Goal: Use online tool/utility: Utilize a website feature to perform a specific function

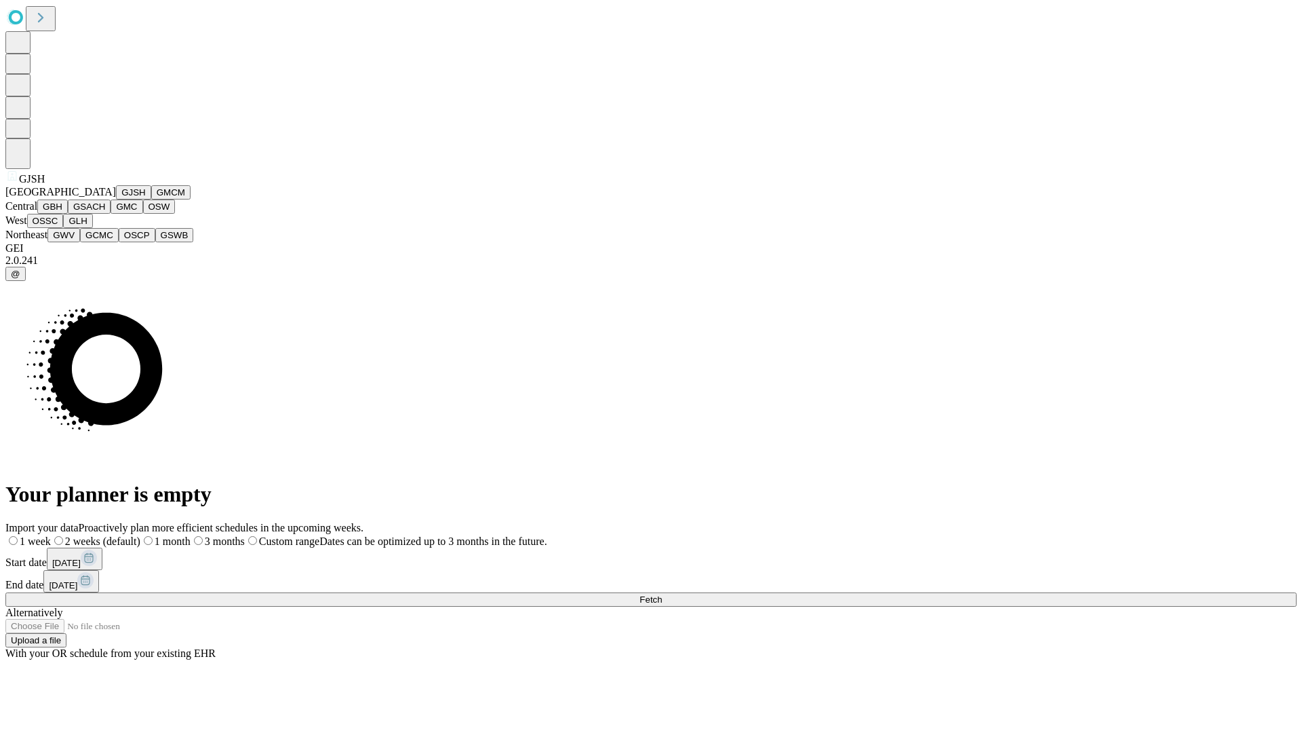
click at [116, 199] on button "GJSH" at bounding box center [133, 192] width 35 height 14
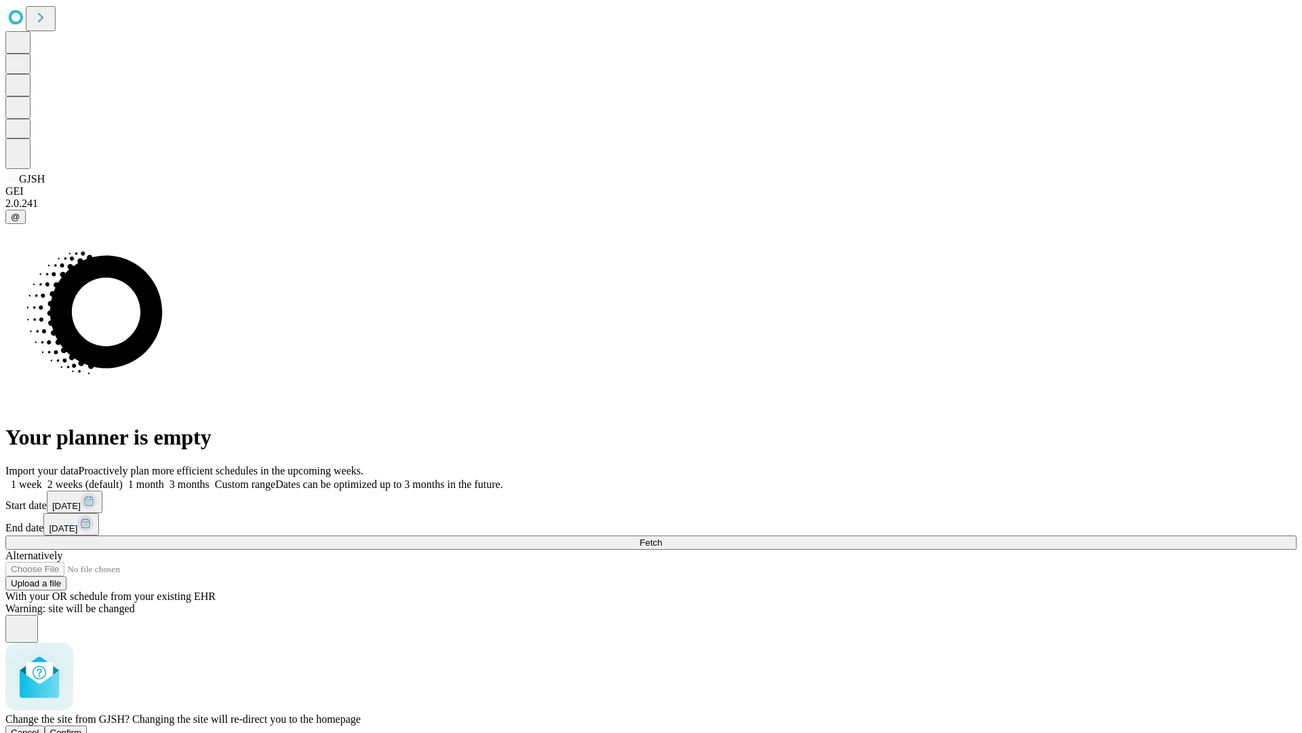
click at [82, 727] on span "Confirm" at bounding box center [66, 732] width 32 height 10
click at [42, 478] on label "1 week" at bounding box center [23, 484] width 37 height 12
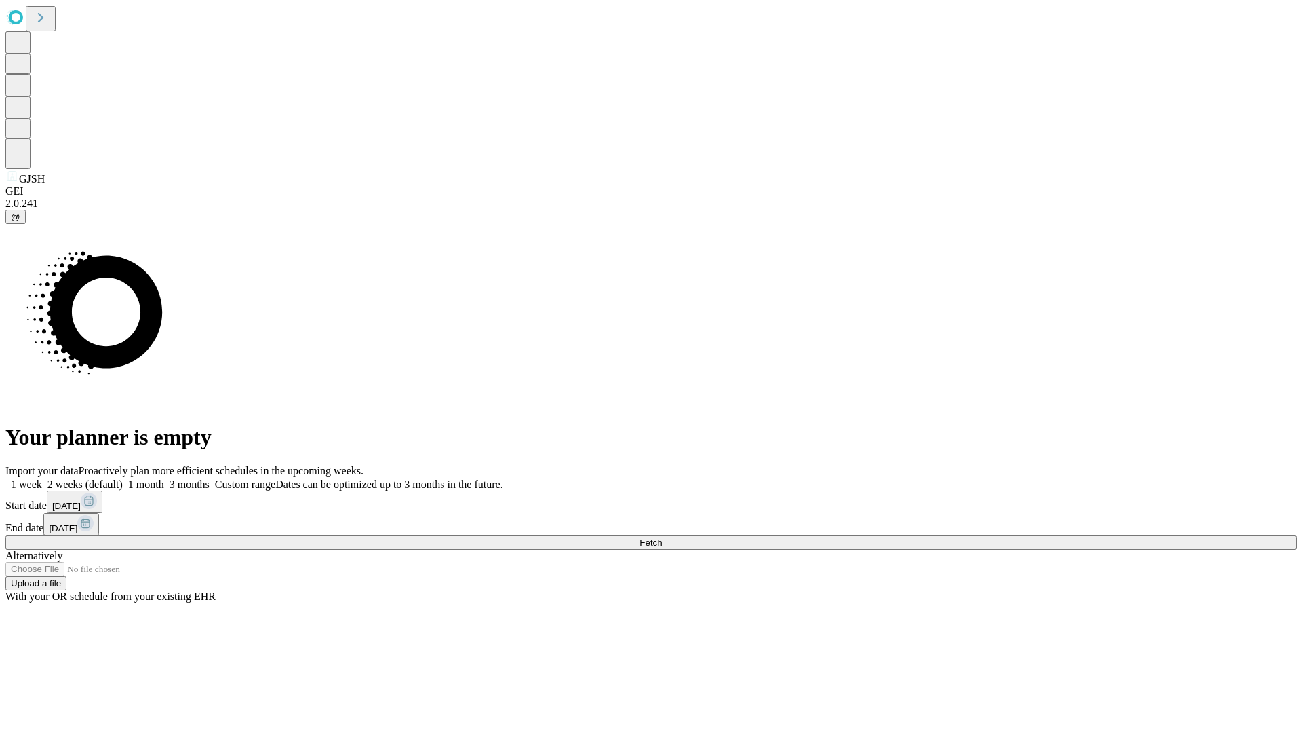
click at [662, 537] on span "Fetch" at bounding box center [651, 542] width 22 height 10
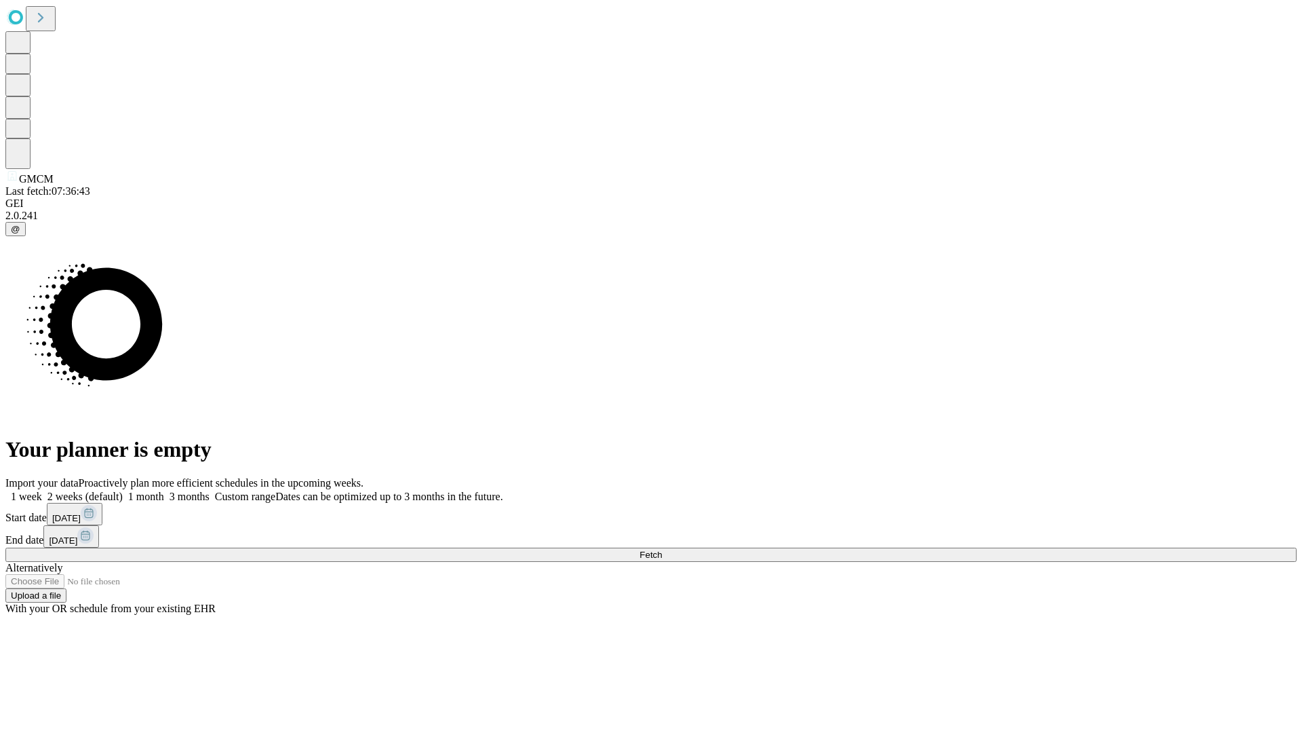
click at [42, 490] on label "1 week" at bounding box center [23, 496] width 37 height 12
click at [662, 549] on span "Fetch" at bounding box center [651, 554] width 22 height 10
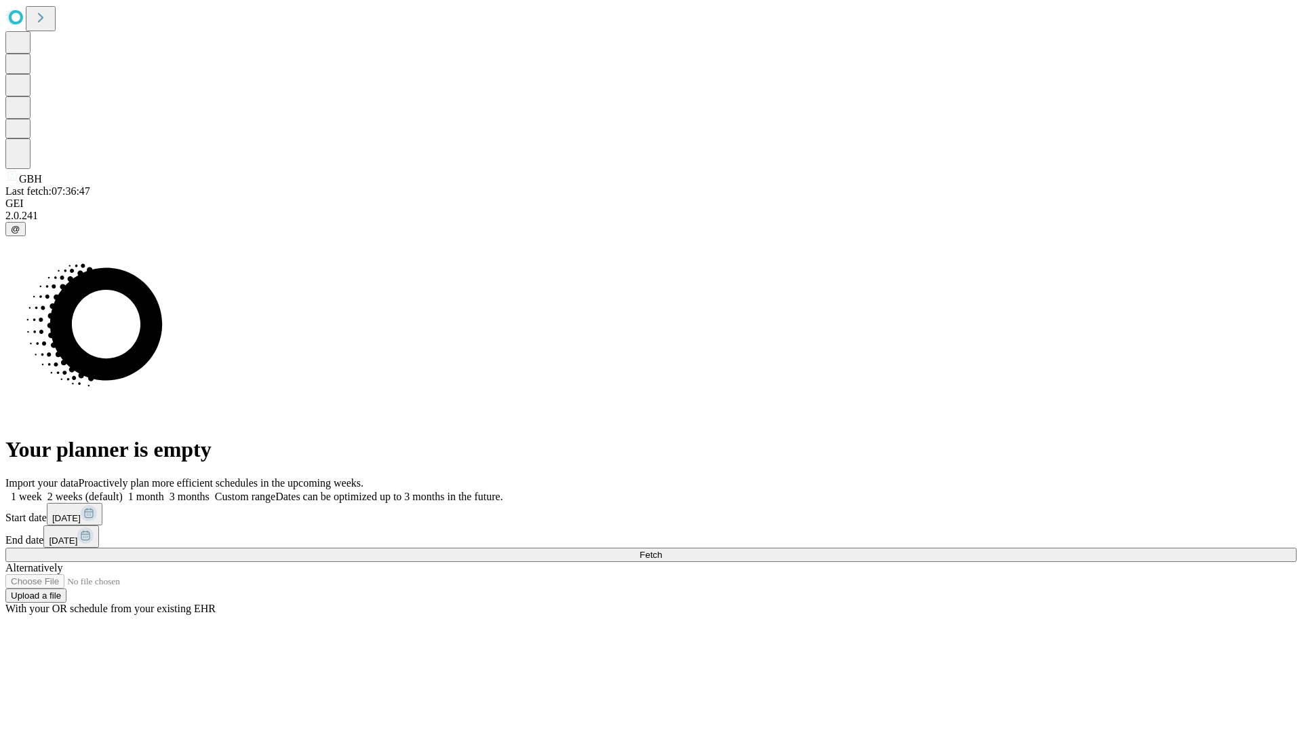
click at [42, 490] on label "1 week" at bounding box center [23, 496] width 37 height 12
click at [662, 549] on span "Fetch" at bounding box center [651, 554] width 22 height 10
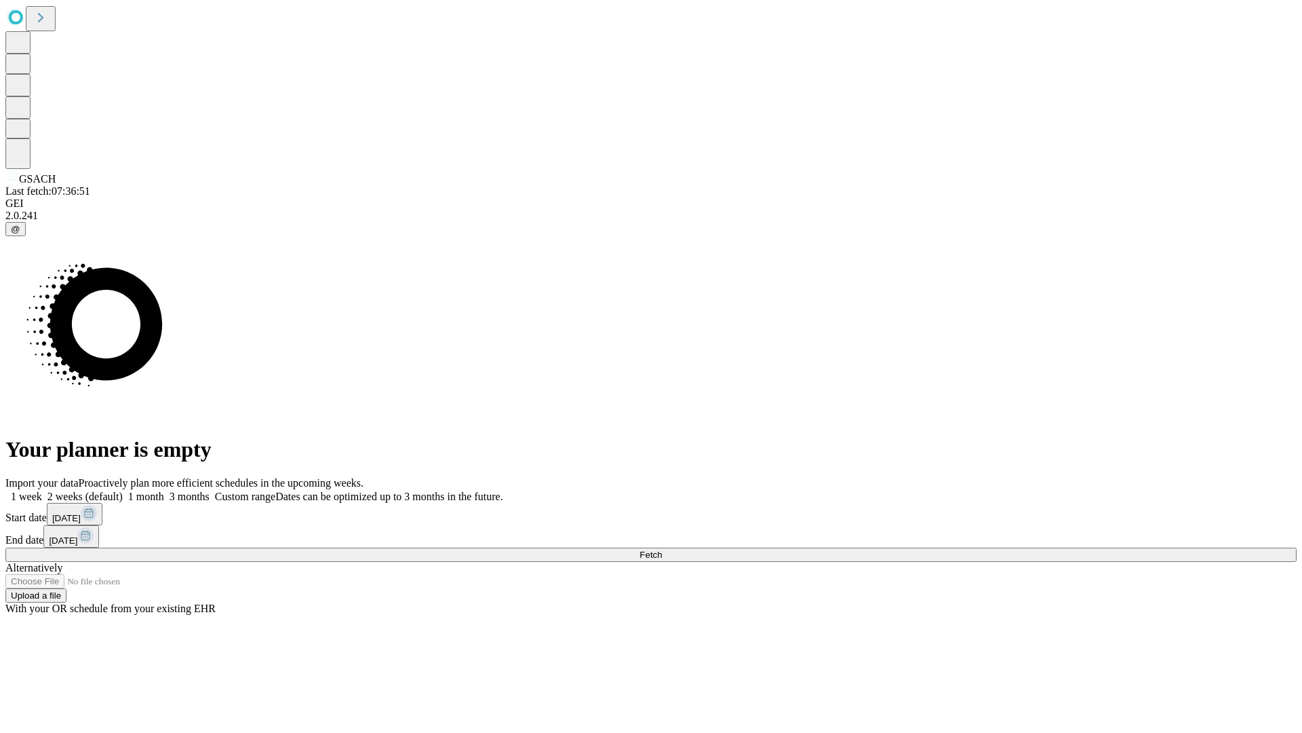
click at [42, 490] on label "1 week" at bounding box center [23, 496] width 37 height 12
click at [662, 549] on span "Fetch" at bounding box center [651, 554] width 22 height 10
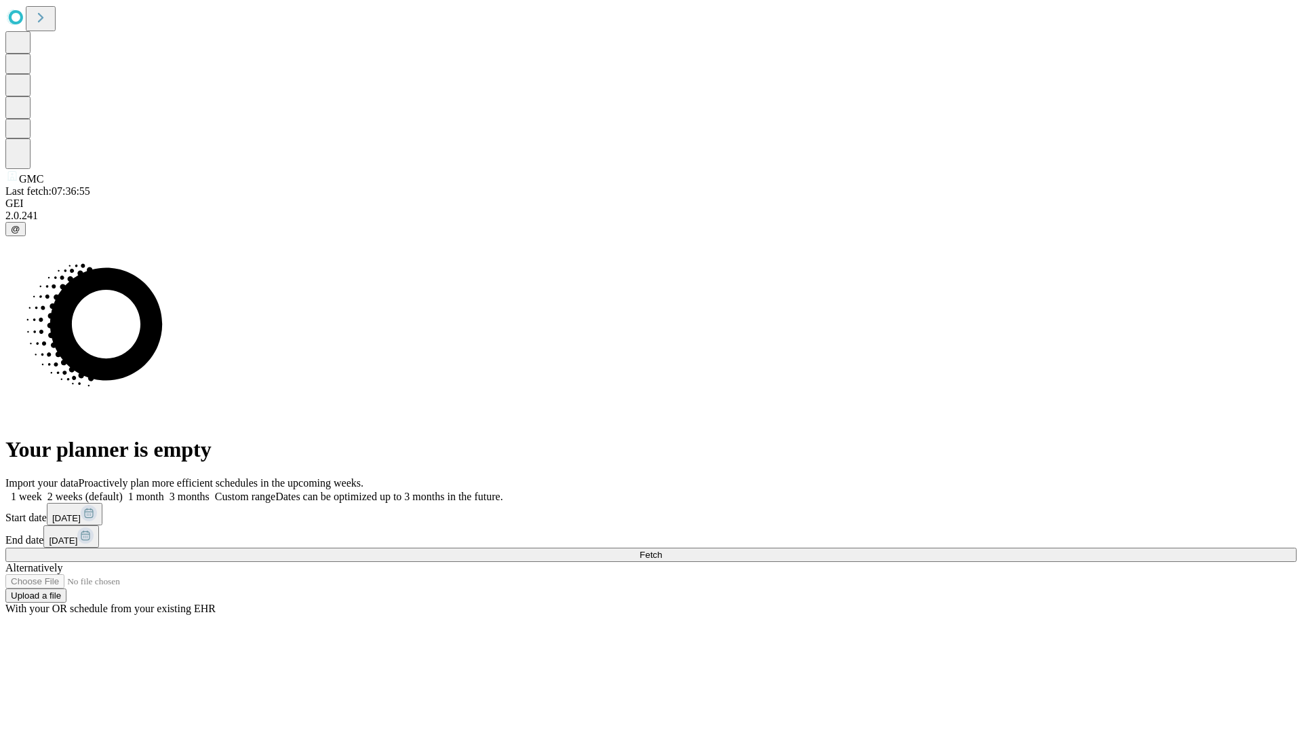
click at [42, 490] on label "1 week" at bounding box center [23, 496] width 37 height 12
click at [662, 549] on span "Fetch" at bounding box center [651, 554] width 22 height 10
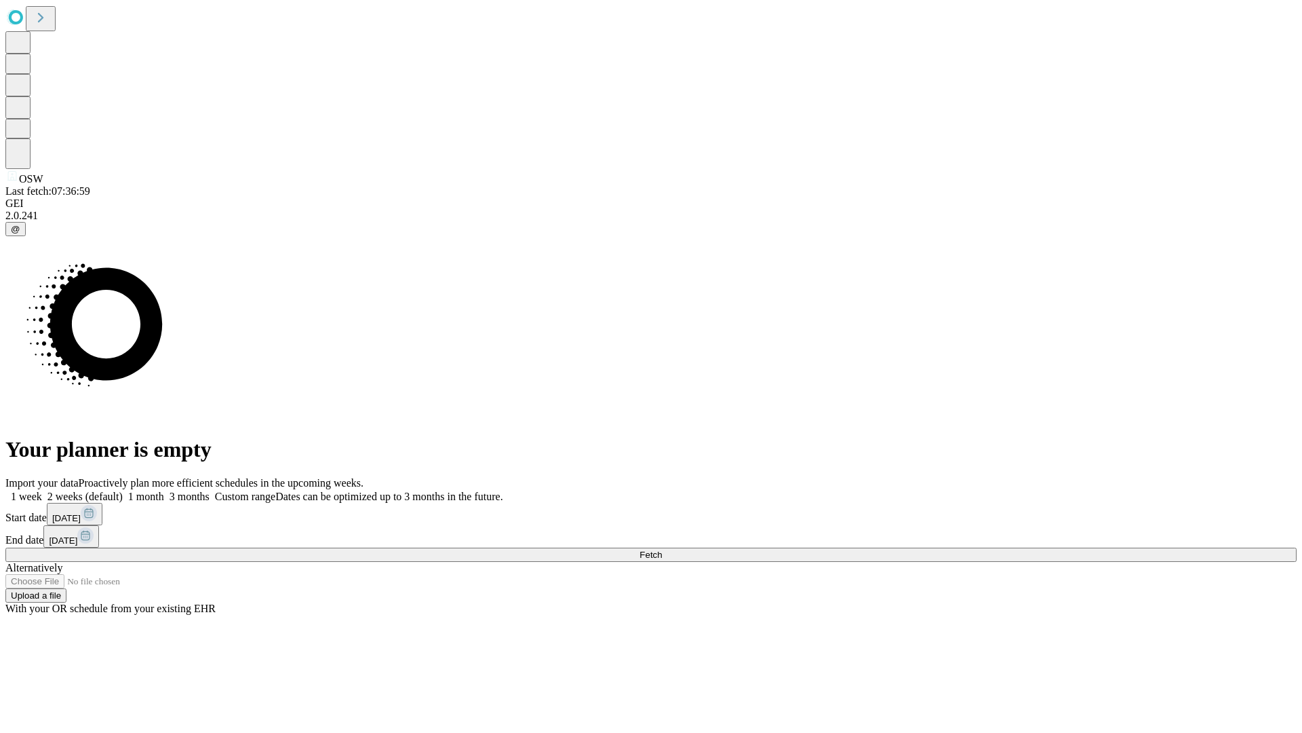
click at [42, 490] on label "1 week" at bounding box center [23, 496] width 37 height 12
click at [662, 549] on span "Fetch" at bounding box center [651, 554] width 22 height 10
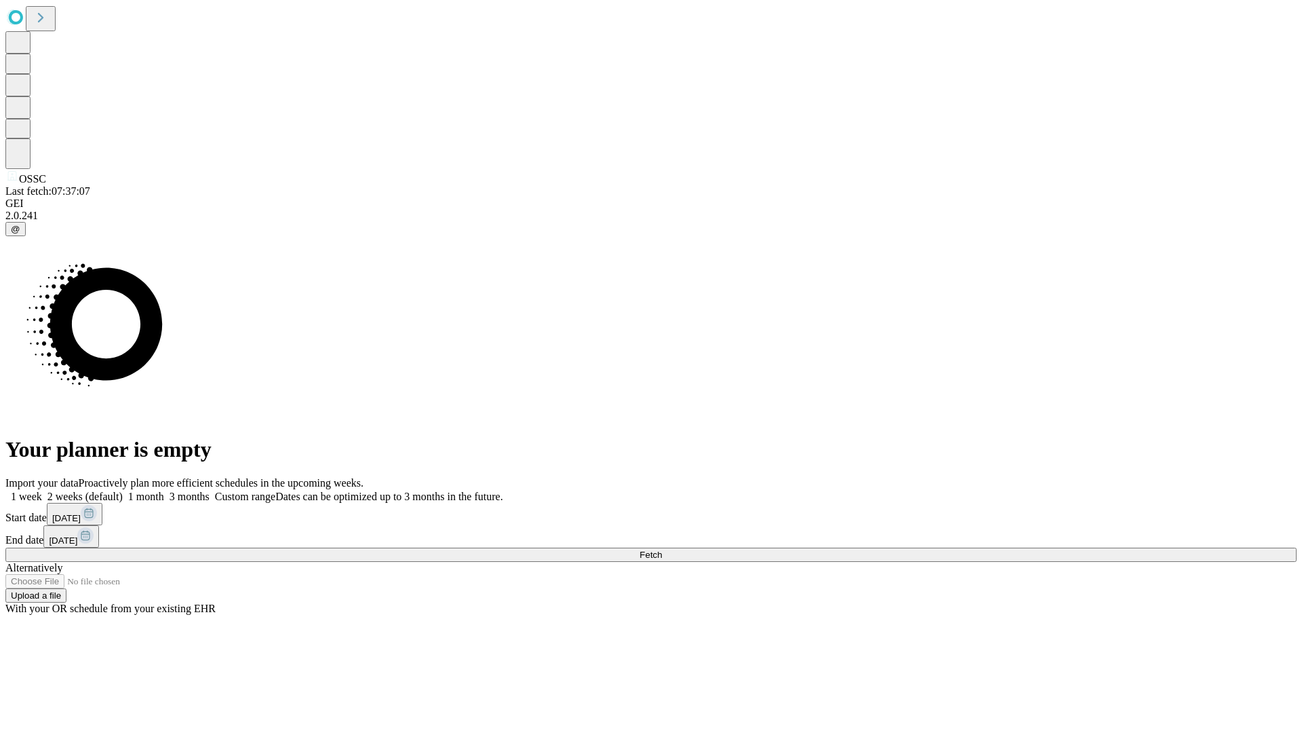
click at [42, 490] on label "1 week" at bounding box center [23, 496] width 37 height 12
click at [662, 549] on span "Fetch" at bounding box center [651, 554] width 22 height 10
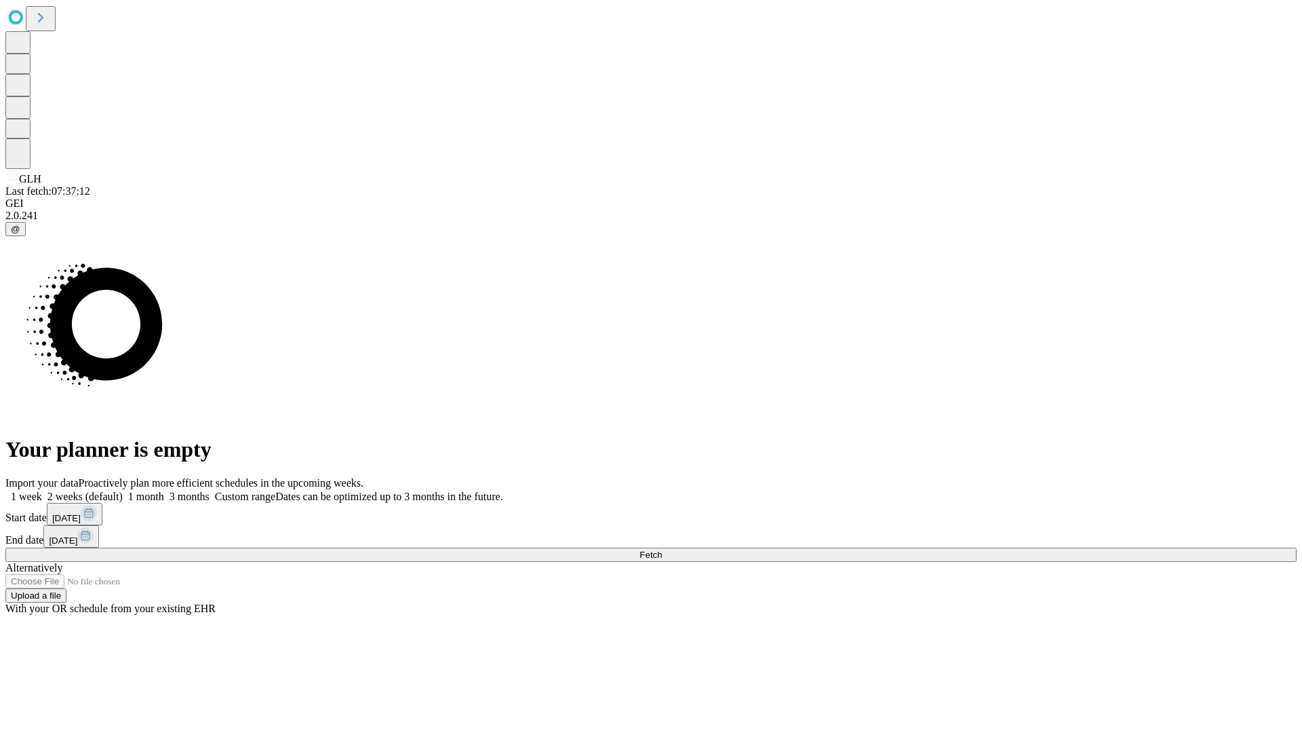
click at [42, 490] on label "1 week" at bounding box center [23, 496] width 37 height 12
click at [662, 549] on span "Fetch" at bounding box center [651, 554] width 22 height 10
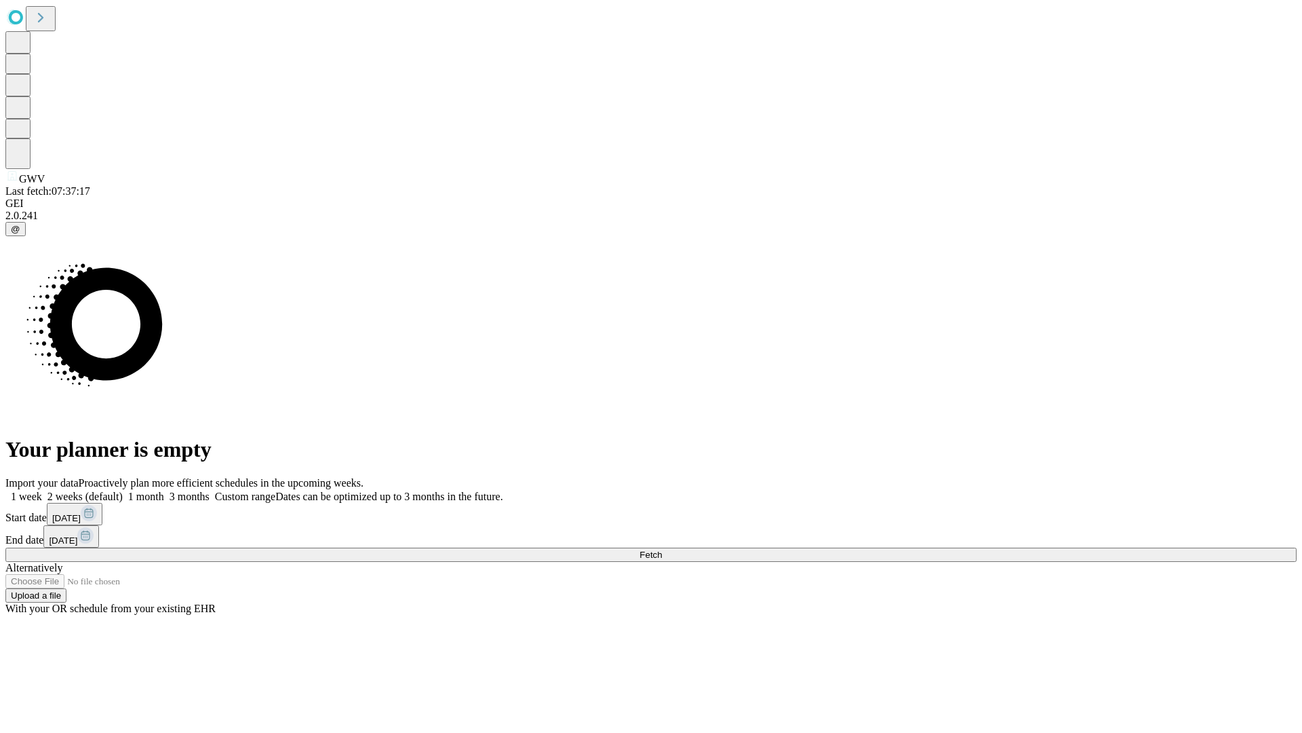
click at [42, 490] on label "1 week" at bounding box center [23, 496] width 37 height 12
click at [662, 549] on span "Fetch" at bounding box center [651, 554] width 22 height 10
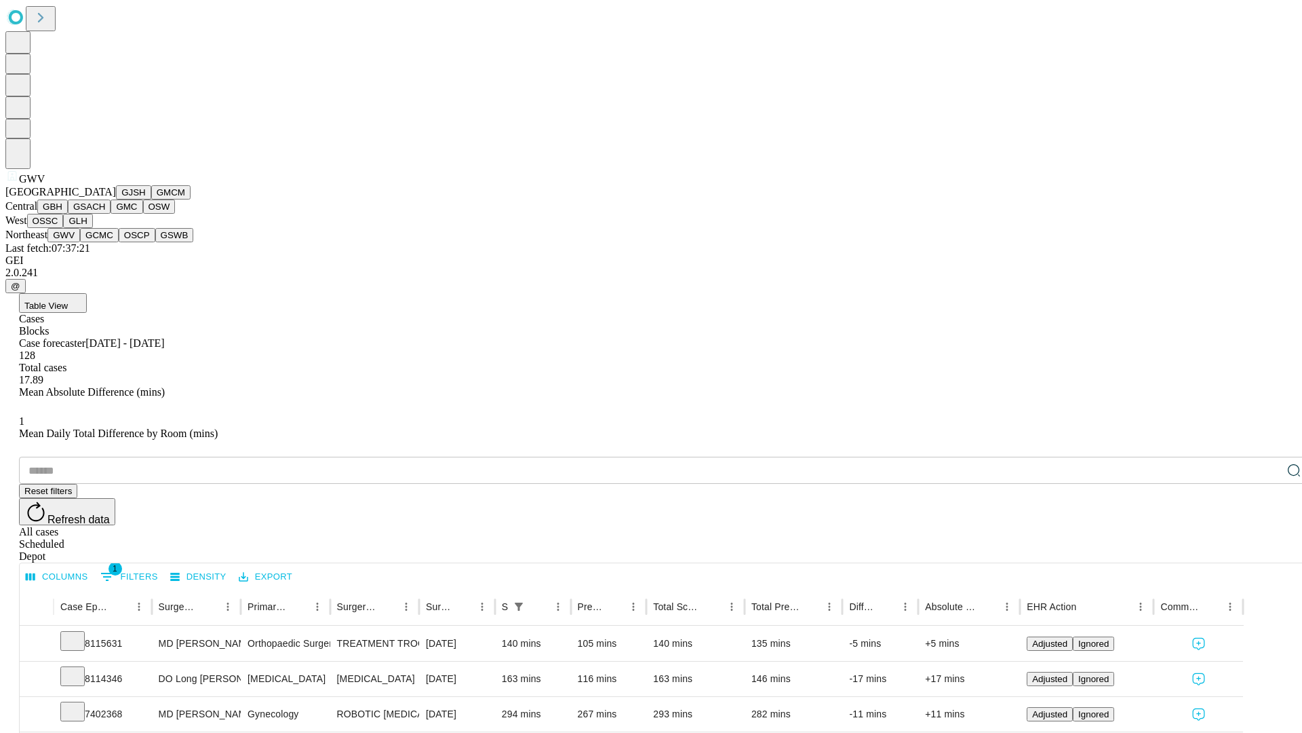
click at [105, 242] on button "GCMC" at bounding box center [99, 235] width 39 height 14
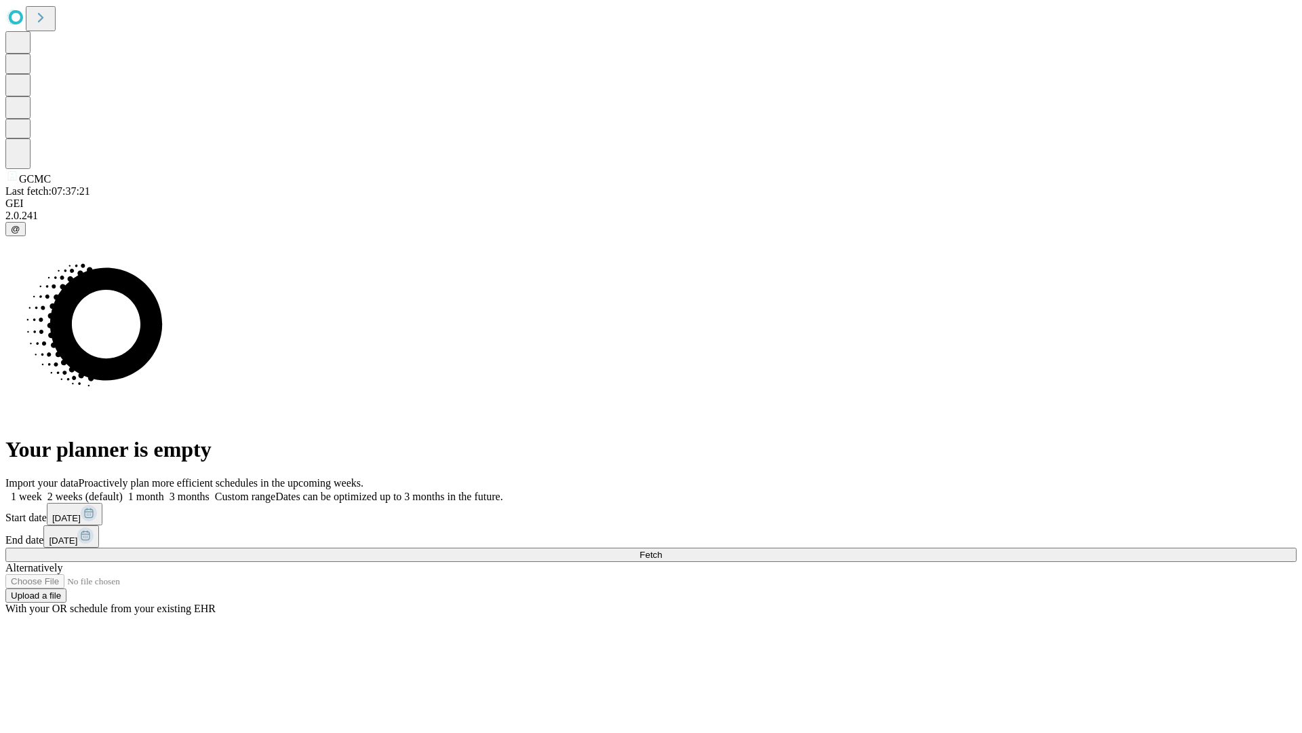
click at [42, 490] on label "1 week" at bounding box center [23, 496] width 37 height 12
click at [662, 549] on span "Fetch" at bounding box center [651, 554] width 22 height 10
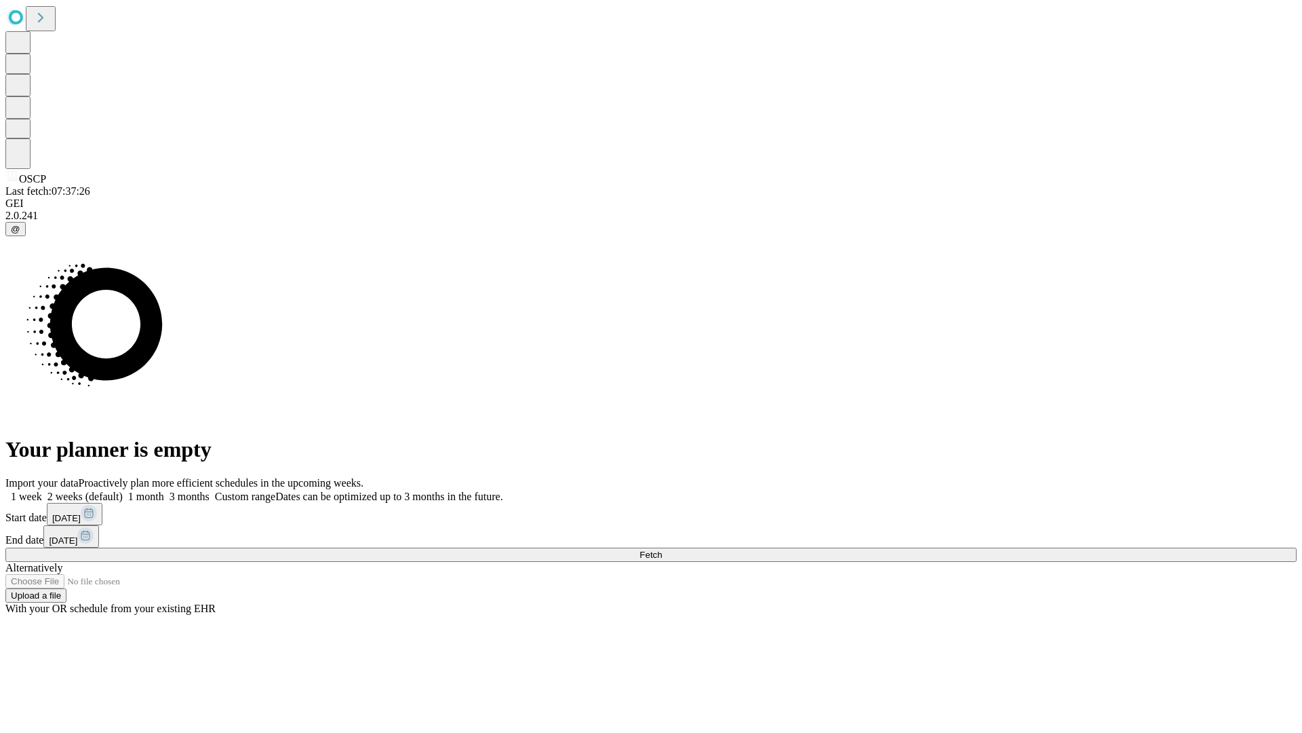
click at [42, 490] on label "1 week" at bounding box center [23, 496] width 37 height 12
click at [662, 549] on span "Fetch" at bounding box center [651, 554] width 22 height 10
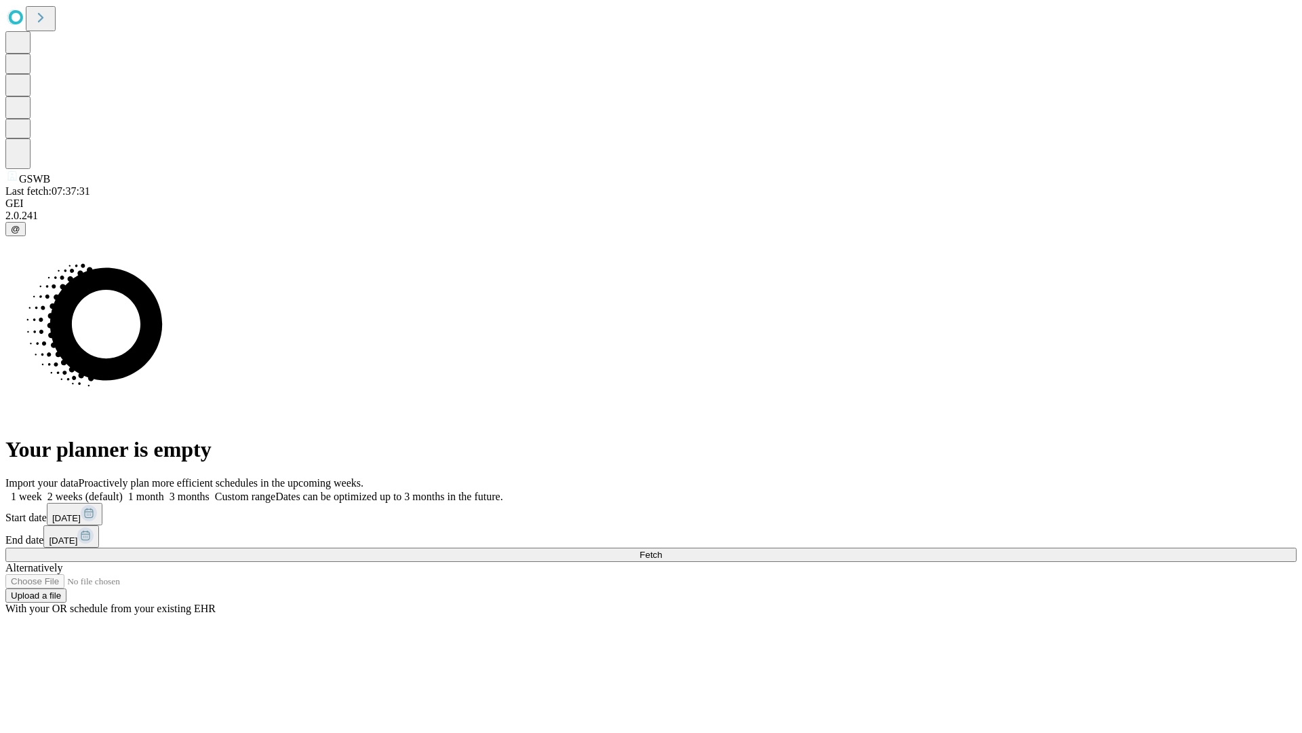
click at [42, 490] on label "1 week" at bounding box center [23, 496] width 37 height 12
click at [662, 549] on span "Fetch" at bounding box center [651, 554] width 22 height 10
